Goal: Use online tool/utility: Utilize a website feature to perform a specific function

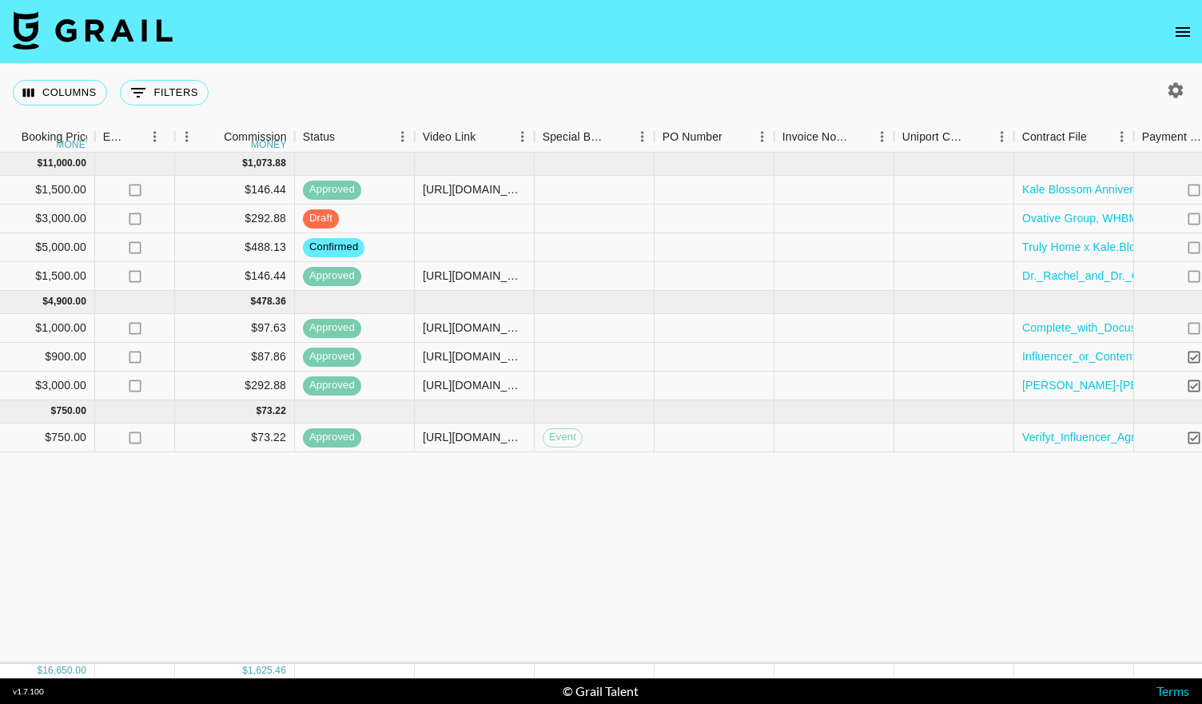
scroll to position [0, 1079]
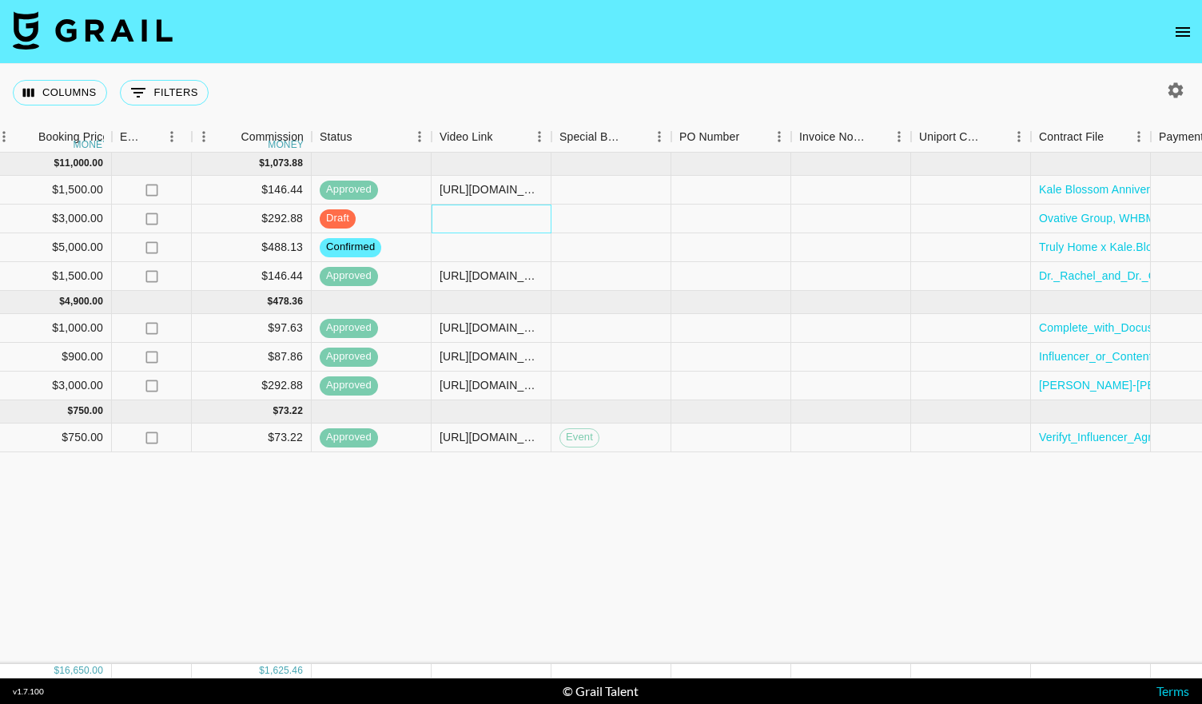
click at [481, 215] on div at bounding box center [491, 219] width 120 height 29
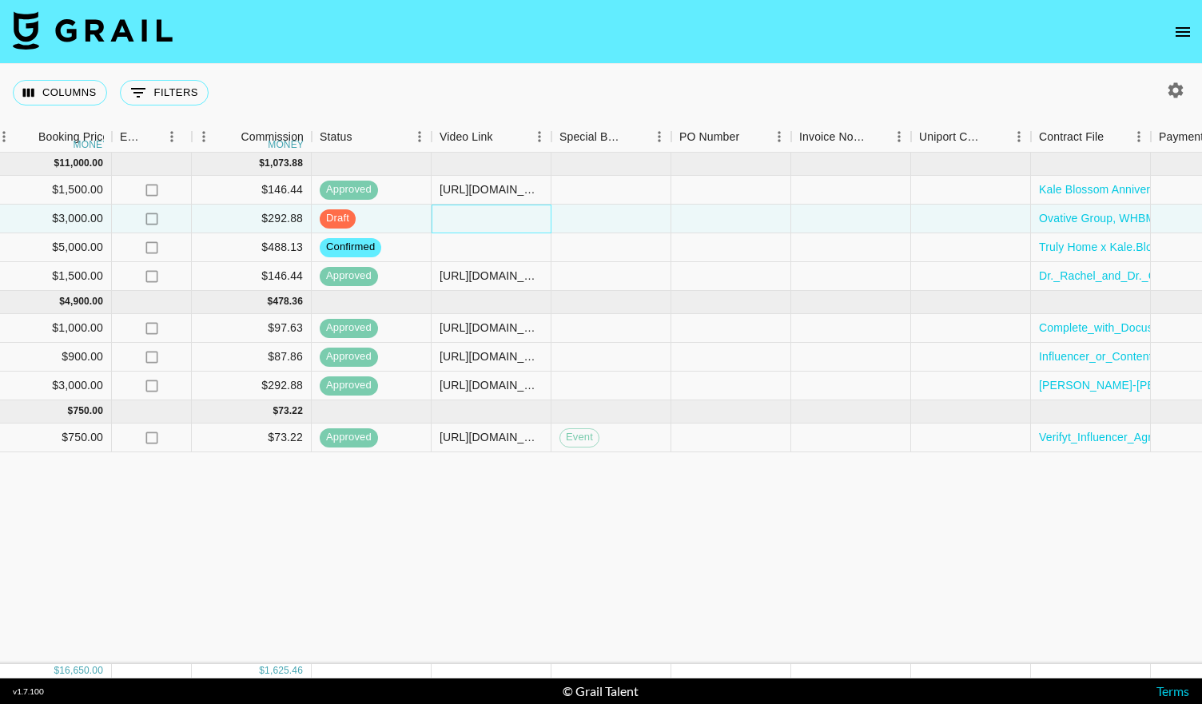
click at [481, 215] on div at bounding box center [491, 219] width 120 height 29
click at [481, 215] on input "text" at bounding box center [490, 218] width 117 height 13
type input "[URL][DOMAIN_NAME]"
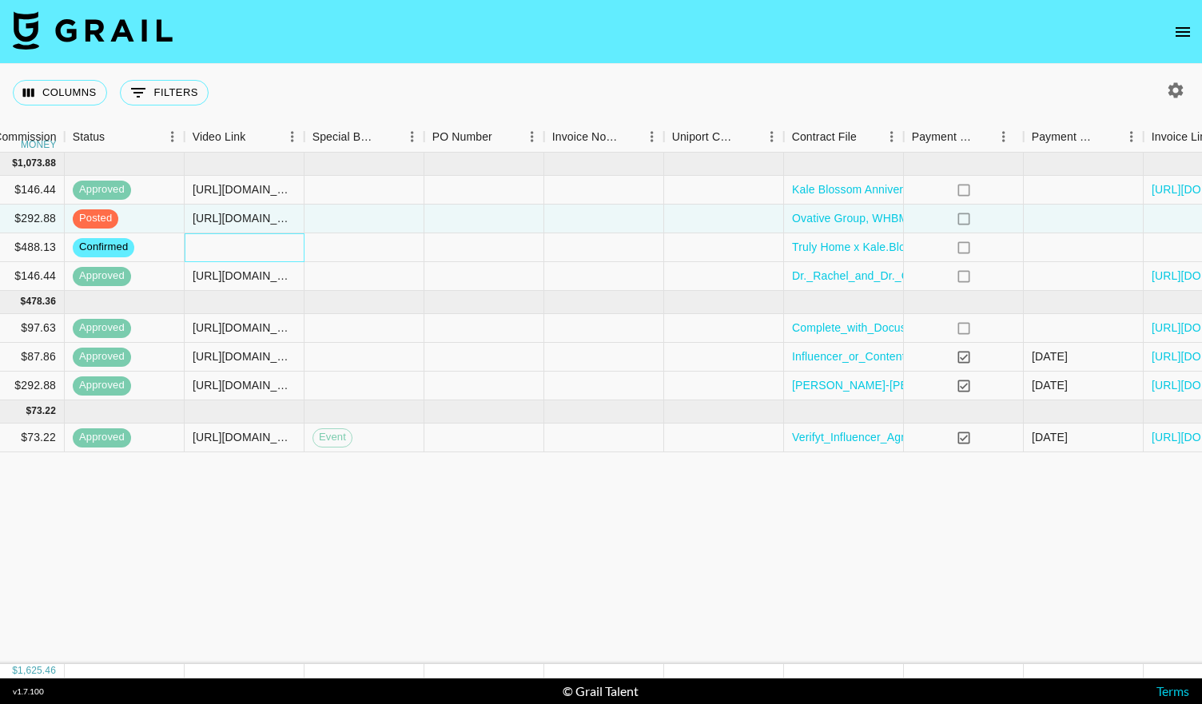
scroll to position [0, 1451]
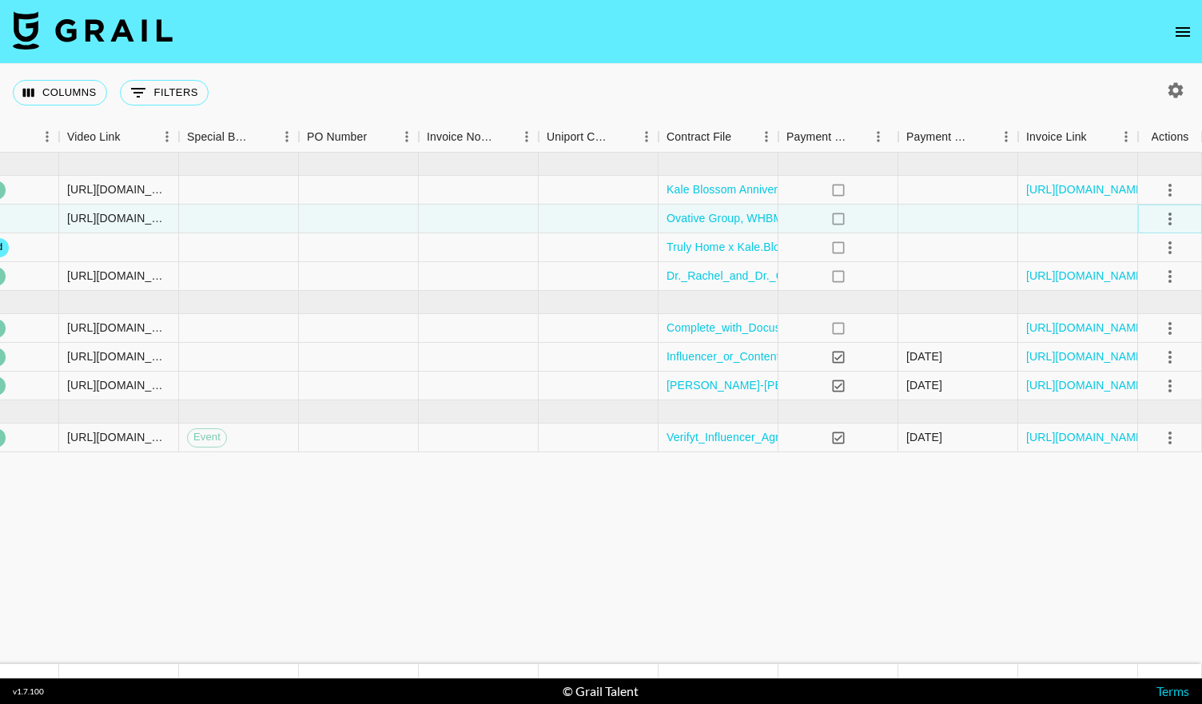
click at [1170, 221] on icon "select merge strategy" at bounding box center [1169, 218] width 19 height 19
click at [1139, 371] on div "Approve" at bounding box center [1135, 368] width 49 height 19
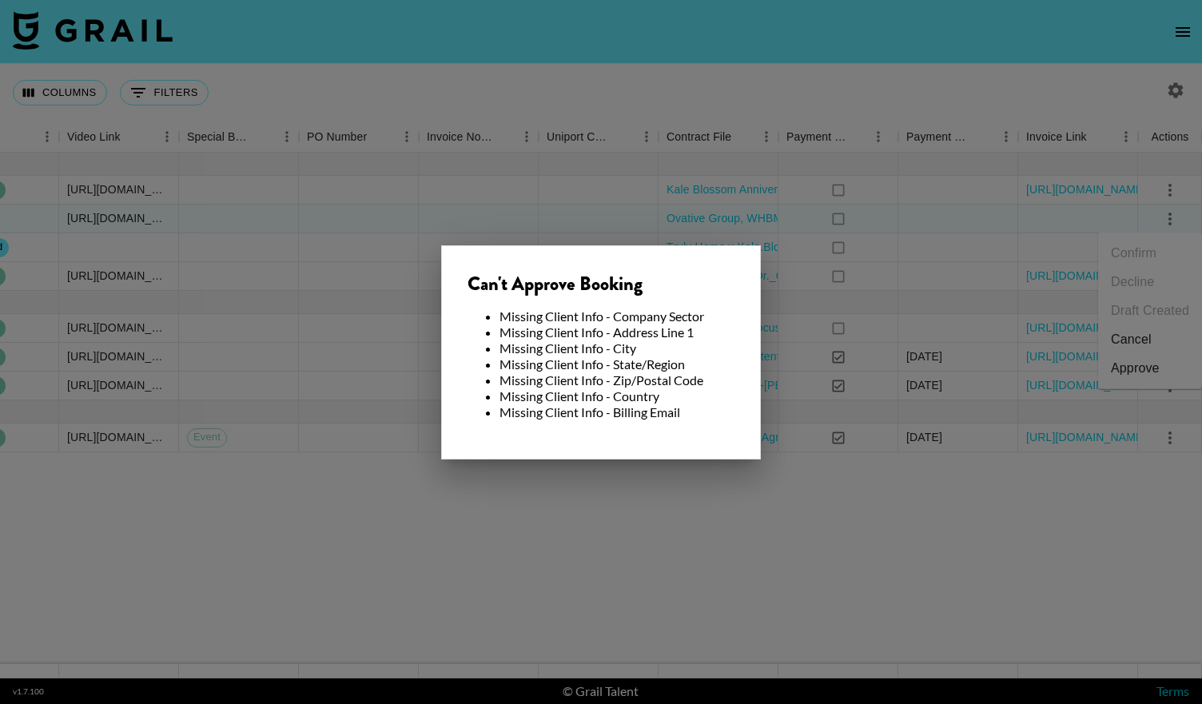
click at [817, 221] on div at bounding box center [601, 352] width 1202 height 704
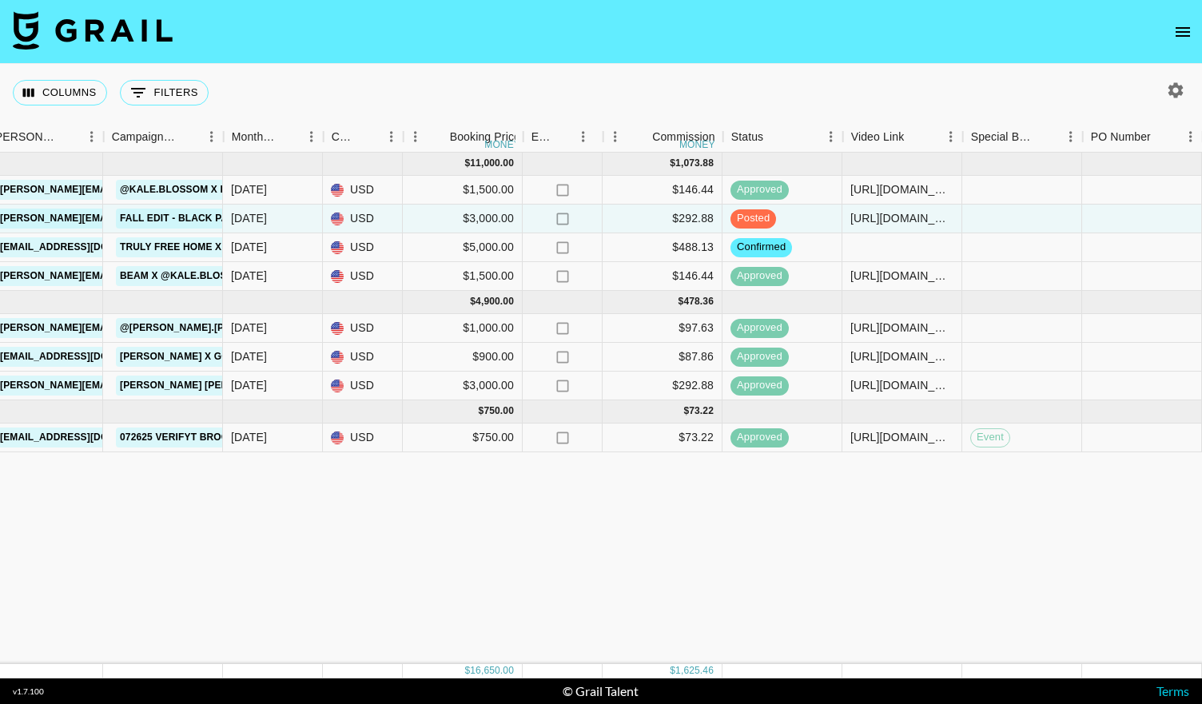
scroll to position [0, 670]
click at [902, 250] on div at bounding box center [900, 247] width 120 height 29
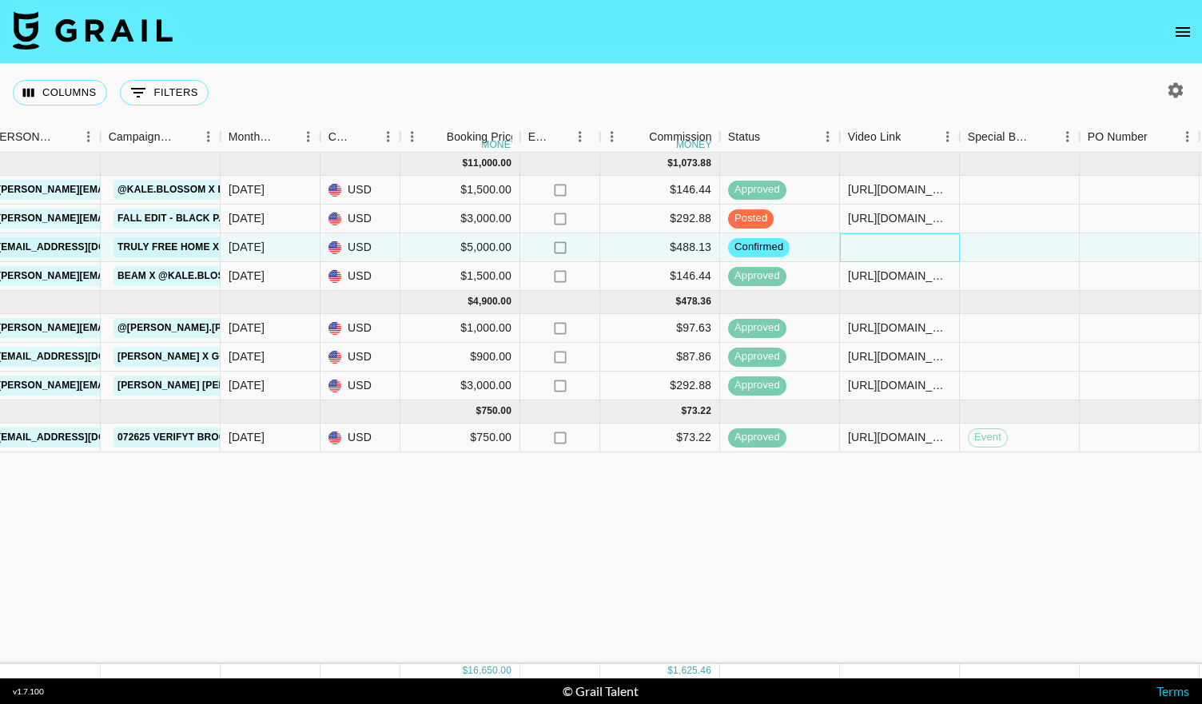
click at [902, 250] on div at bounding box center [900, 247] width 120 height 29
type input "[URL][DOMAIN_NAME]"
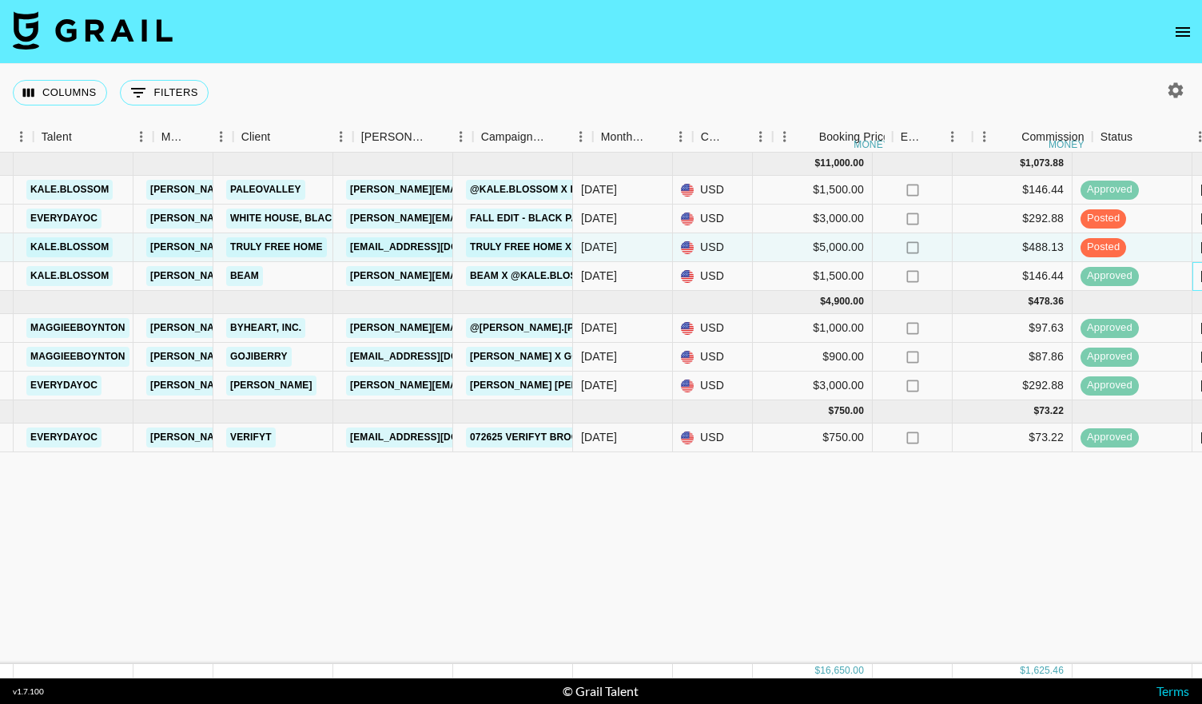
scroll to position [0, 320]
